Goal: Task Accomplishment & Management: Use online tool/utility

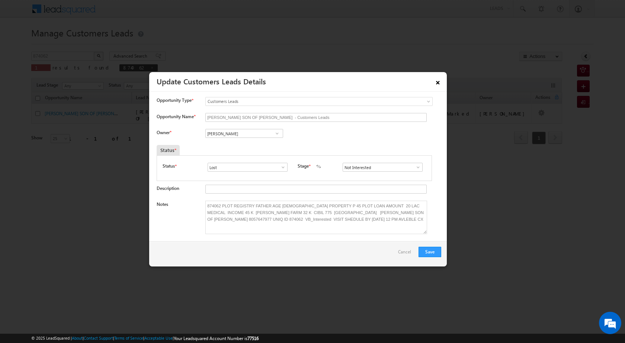
click at [434, 86] on link "×" at bounding box center [437, 81] width 13 height 13
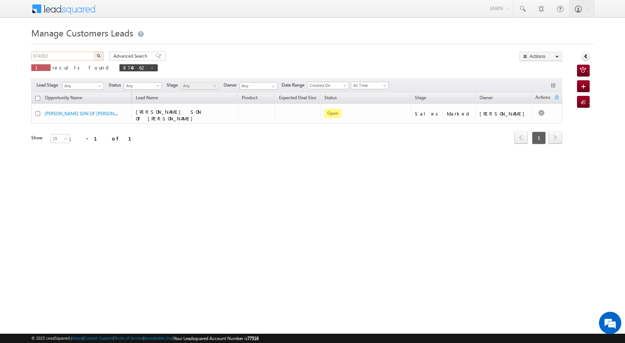
drag, startPoint x: 58, startPoint y: 55, endPoint x: 6, endPoint y: 57, distance: 52.9
click at [6, 57] on body "Menu [PERSON_NAME] [PERSON_NAME] a2@ks erve." at bounding box center [312, 105] width 625 height 211
paste input "5207"
type input "875207"
click at [99, 58] on button "button" at bounding box center [99, 56] width 10 height 9
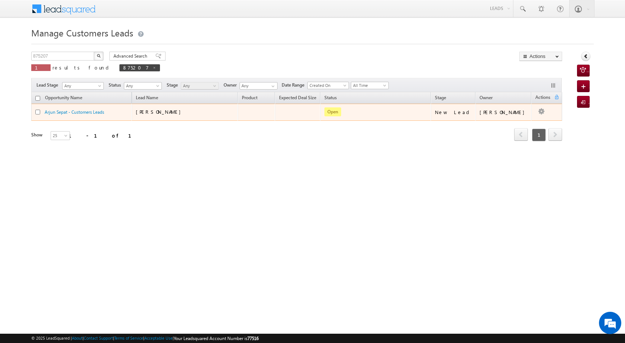
click at [518, 120] on td "[PERSON_NAME]" at bounding box center [503, 112] width 56 height 17
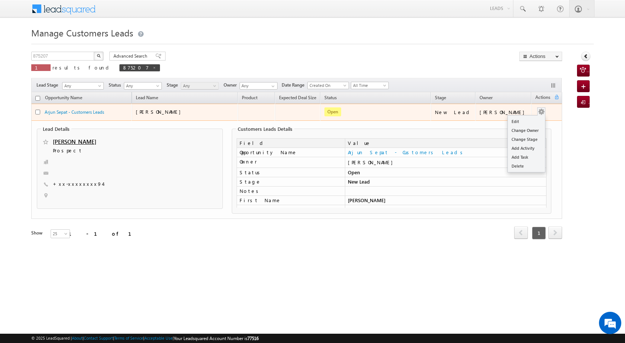
click at [538, 113] on button "button" at bounding box center [541, 111] width 7 height 7
click at [536, 114] on div "Edit Change Owner Change Stage Add Activity Add Task Delete" at bounding box center [541, 113] width 12 height 10
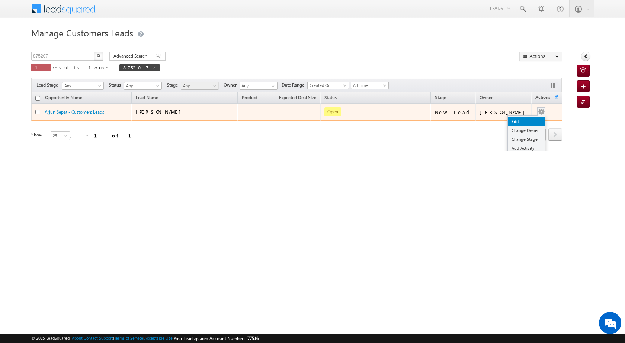
click at [524, 121] on link "Edit" at bounding box center [526, 121] width 37 height 9
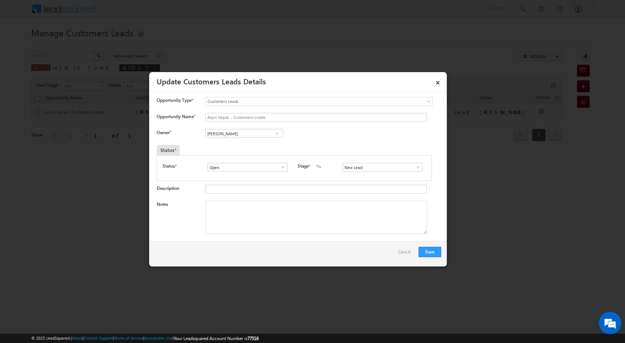
click at [273, 135] on span at bounding box center [276, 134] width 7 height 6
click at [276, 134] on span at bounding box center [276, 134] width 7 height 6
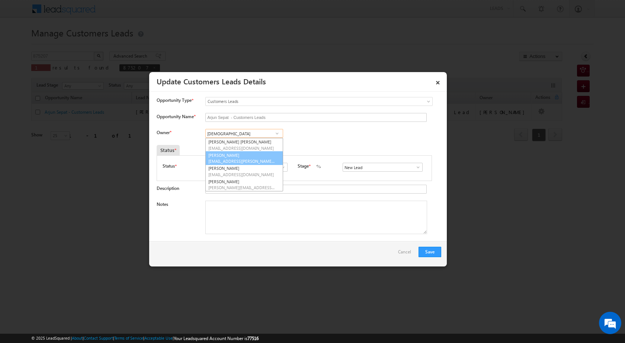
click at [244, 155] on link "[PERSON_NAME] [PERSON_NAME][EMAIL_ADDRESS][DOMAIN_NAME]" at bounding box center [244, 158] width 78 height 14
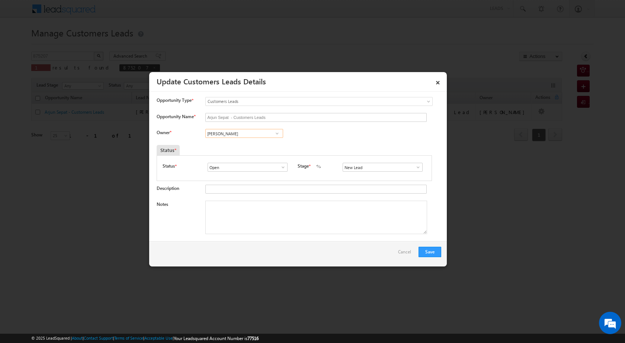
type input "[PERSON_NAME]"
click at [414, 168] on span at bounding box center [417, 167] width 7 height 6
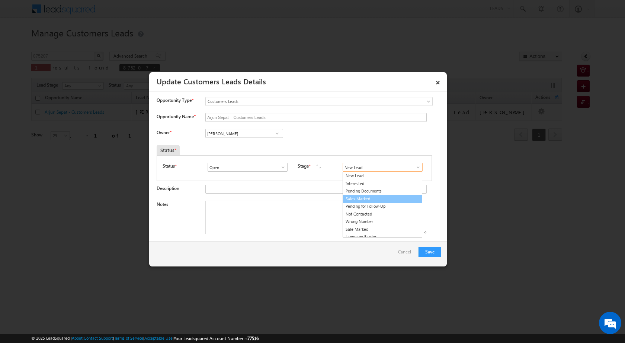
click at [379, 199] on link "Sales Marked" at bounding box center [383, 199] width 80 height 9
type input "Sales Marked"
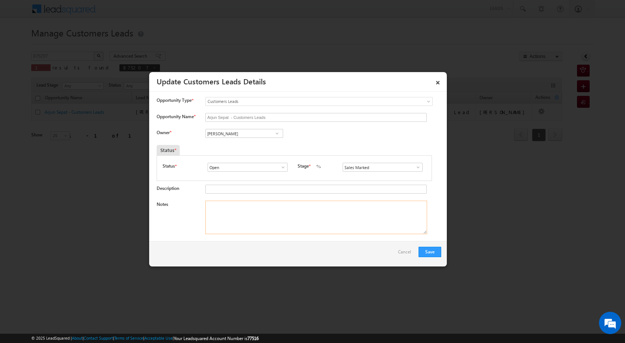
click at [296, 219] on textarea "Notes" at bounding box center [316, 217] width 222 height 33
click at [298, 208] on textarea "Notes" at bounding box center [316, 217] width 222 height 33
